Goal: Task Accomplishment & Management: Use online tool/utility

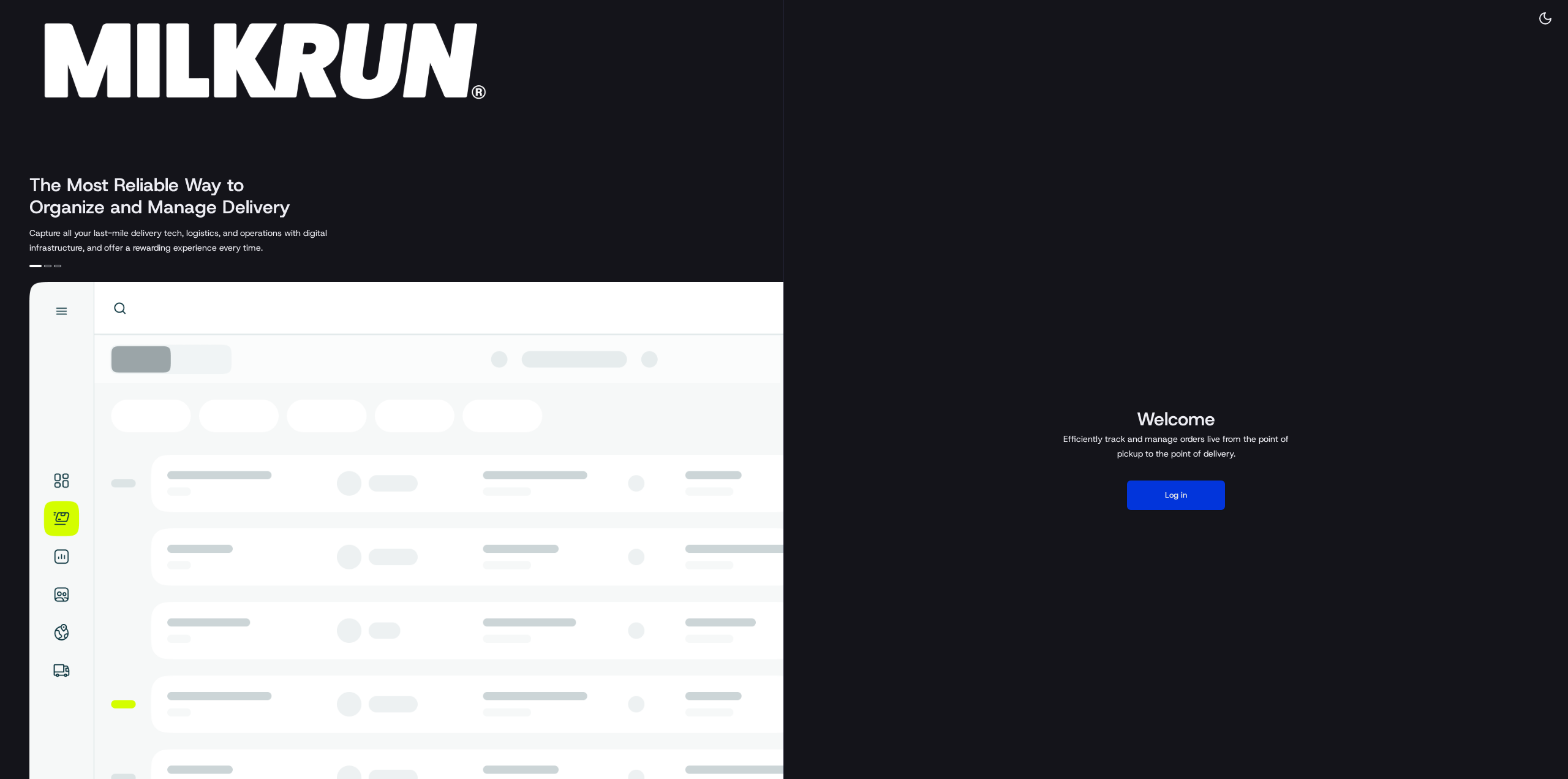
click at [1156, 486] on button "Log in" at bounding box center [1176, 494] width 98 height 29
